Goal: Information Seeking & Learning: Learn about a topic

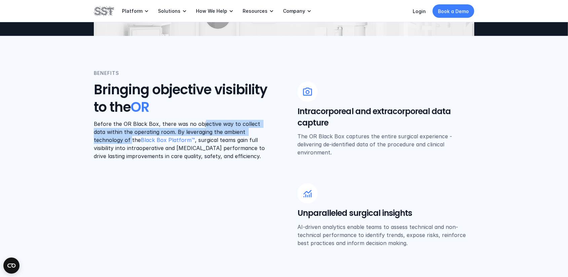
drag, startPoint x: 202, startPoint y: 123, endPoint x: 268, endPoint y: 131, distance: 67.3
click at [268, 131] on p "Before the OR Black Box, there was no objective way to collect data within the …" at bounding box center [182, 140] width 177 height 40
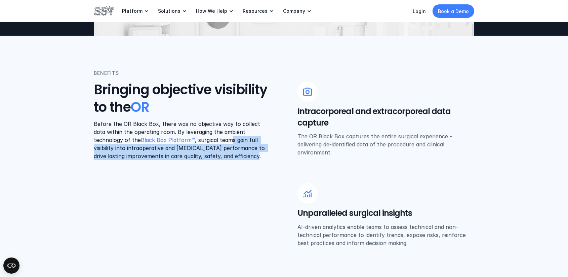
drag, startPoint x: 198, startPoint y: 140, endPoint x: 243, endPoint y: 157, distance: 48.5
click at [243, 157] on p "Before the OR Black Box, there was no objective way to collect data within the …" at bounding box center [182, 140] width 177 height 40
drag, startPoint x: 211, startPoint y: 151, endPoint x: 205, endPoint y: 138, distance: 14.6
click at [233, 158] on p "Before the OR Black Box, there was no objective way to collect data within the …" at bounding box center [182, 140] width 177 height 40
drag, startPoint x: 196, startPoint y: 146, endPoint x: 242, endPoint y: 160, distance: 47.5
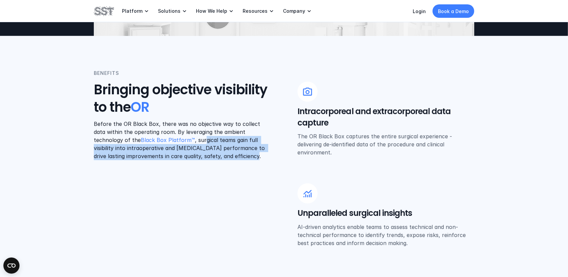
click at [242, 160] on p "Before the OR Black Box, there was no objective way to collect data within the …" at bounding box center [182, 140] width 177 height 40
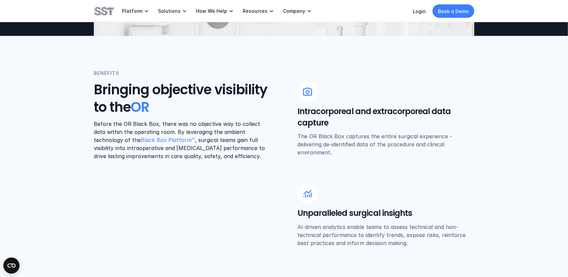
click at [201, 120] on p "Before the OR Black Box, there was no objective way to collect data within the …" at bounding box center [182, 140] width 177 height 40
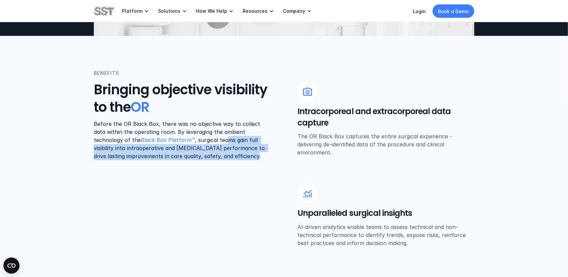
drag, startPoint x: 195, startPoint y: 139, endPoint x: 226, endPoint y: 152, distance: 33.2
click at [228, 155] on p "Before the OR Black Box, there was no objective way to collect data within the …" at bounding box center [182, 140] width 177 height 40
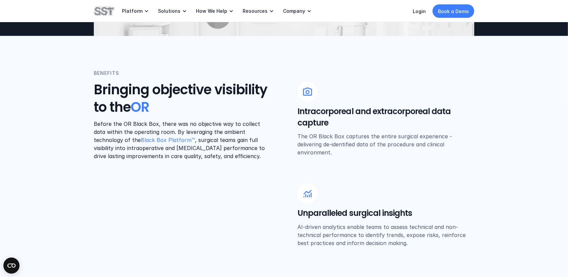
click at [197, 123] on p "Before the OR Black Box, there was no objective way to collect data within the …" at bounding box center [182, 140] width 177 height 40
drag, startPoint x: 332, startPoint y: 134, endPoint x: 348, endPoint y: 150, distance: 21.6
click at [348, 150] on p "The OR Black Box captures the entire surgical experience - delivering de-identi…" at bounding box center [385, 144] width 177 height 24
drag, startPoint x: 309, startPoint y: 133, endPoint x: 348, endPoint y: 154, distance: 44.3
click at [348, 154] on p "The OR Black Box captures the entire surgical experience - delivering de-identi…" at bounding box center [385, 144] width 177 height 24
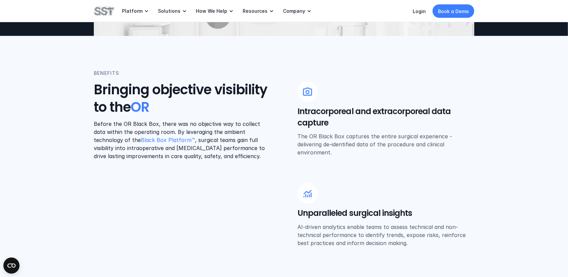
click at [348, 154] on p "The OR Black Box captures the entire surgical experience - delivering de-identi…" at bounding box center [385, 144] width 177 height 24
drag, startPoint x: 350, startPoint y: 145, endPoint x: 358, endPoint y: 152, distance: 11.0
click at [358, 152] on p "The OR Black Box captures the entire surgical experience - delivering de-identi…" at bounding box center [385, 144] width 177 height 24
click at [362, 150] on div "Intracorporeal and extracorporeal data capture The OR Black Box captures the en…" at bounding box center [385, 119] width 177 height 75
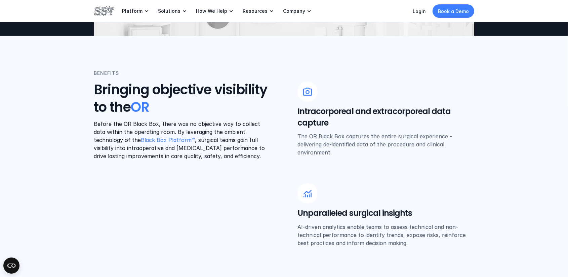
click at [362, 150] on p "The OR Black Box captures the entire surgical experience - delivering de-identi…" at bounding box center [385, 144] width 177 height 24
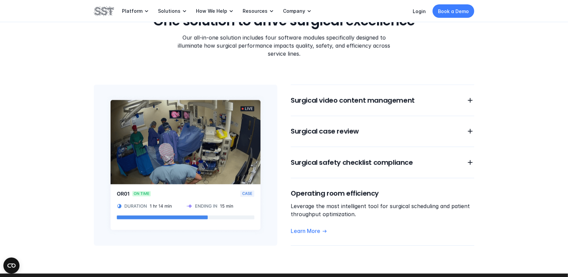
scroll to position [571, 0]
